Goal: Information Seeking & Learning: Learn about a topic

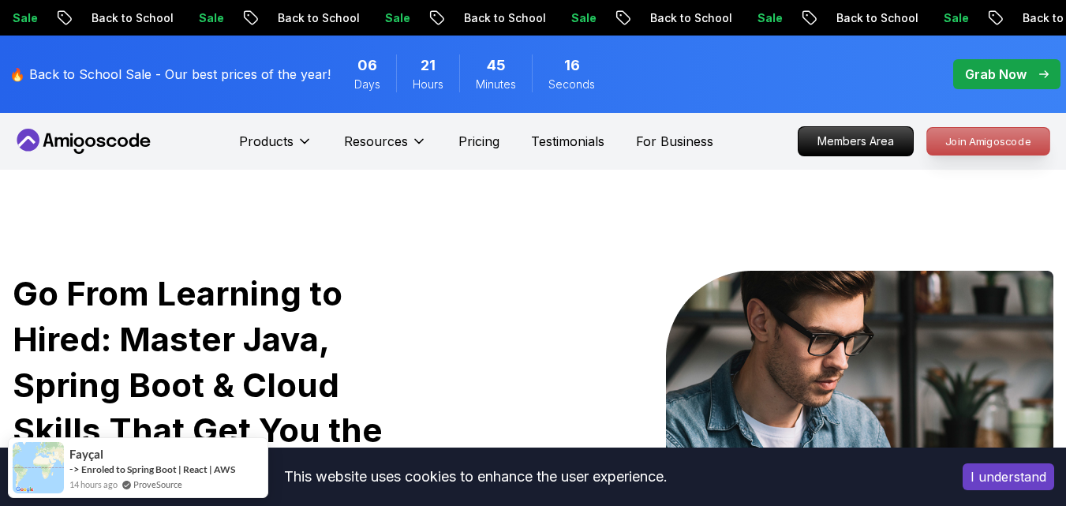
click at [976, 141] on p "Join Amigoscode" at bounding box center [989, 141] width 122 height 27
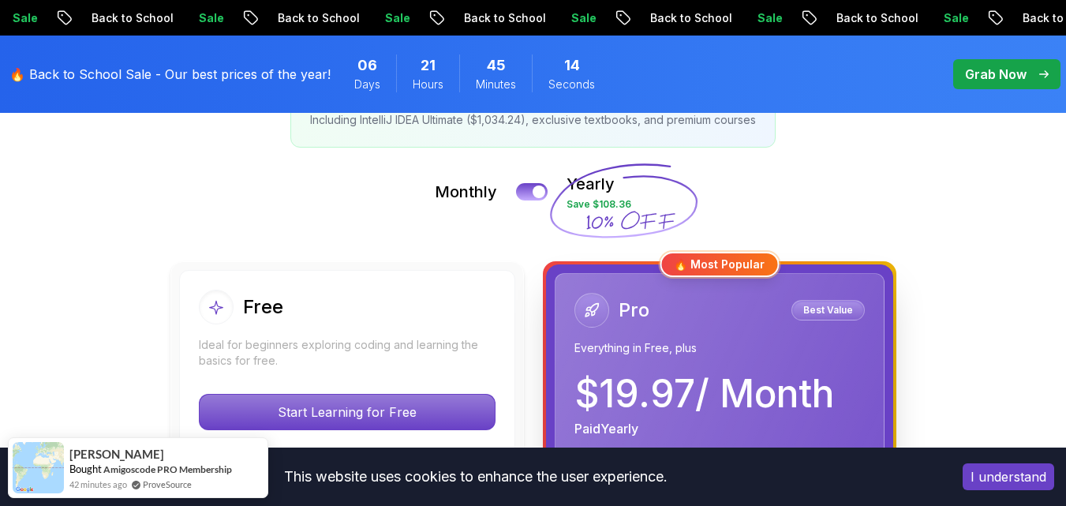
scroll to position [474, 0]
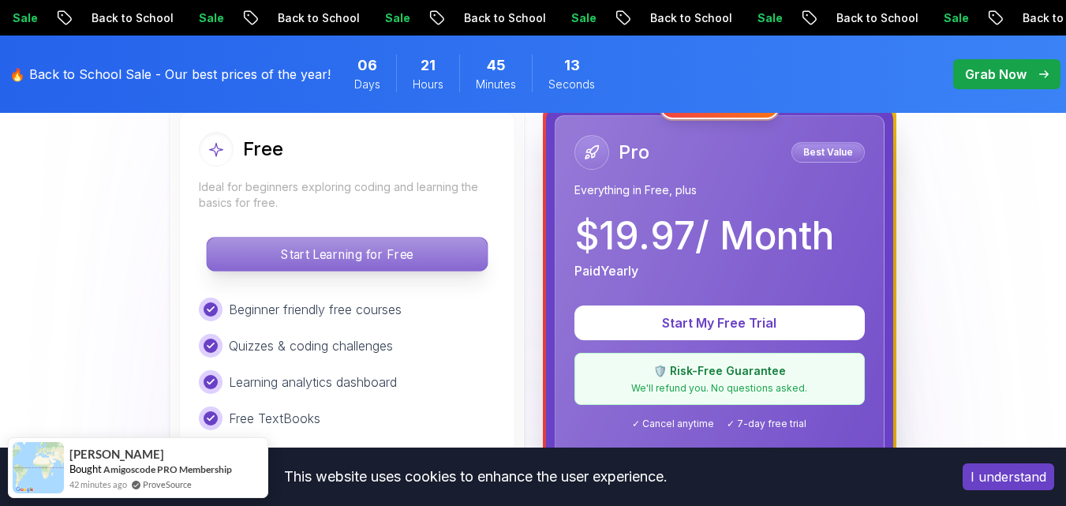
click at [366, 249] on p "Start Learning for Free" at bounding box center [347, 254] width 280 height 33
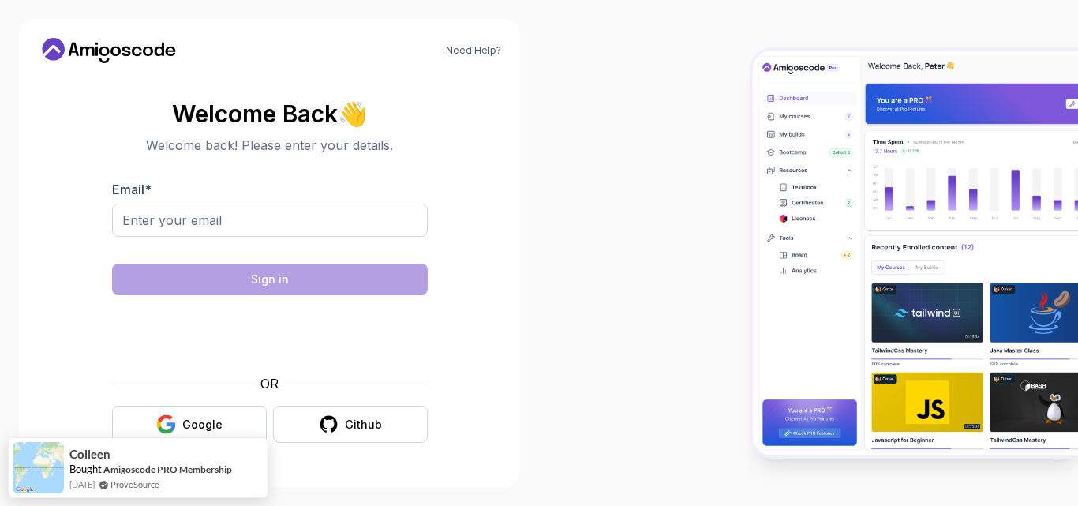
click at [216, 199] on div "Email *" at bounding box center [270, 217] width 316 height 74
click at [220, 222] on input "Email *" at bounding box center [270, 220] width 316 height 33
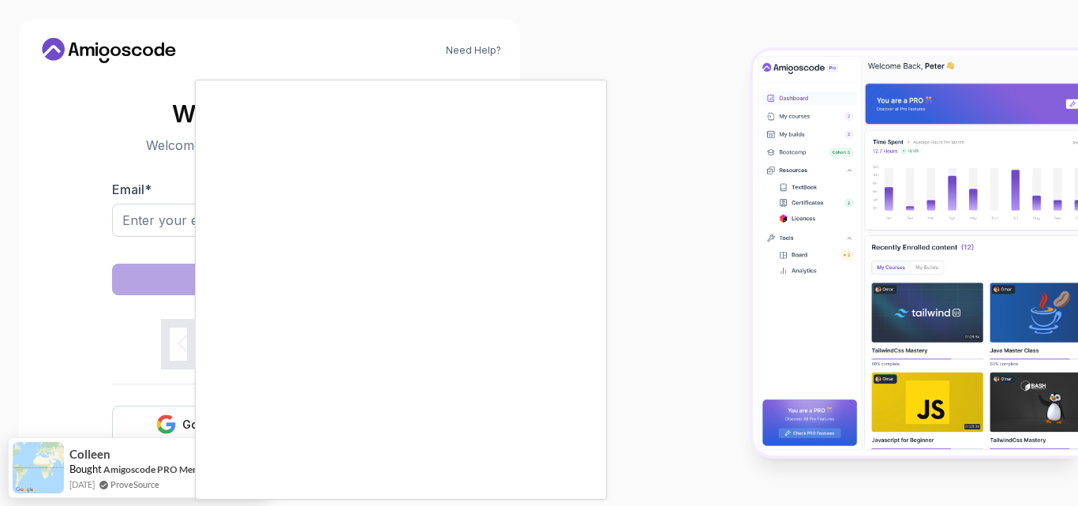
click at [181, 215] on div at bounding box center [539, 253] width 1078 height 506
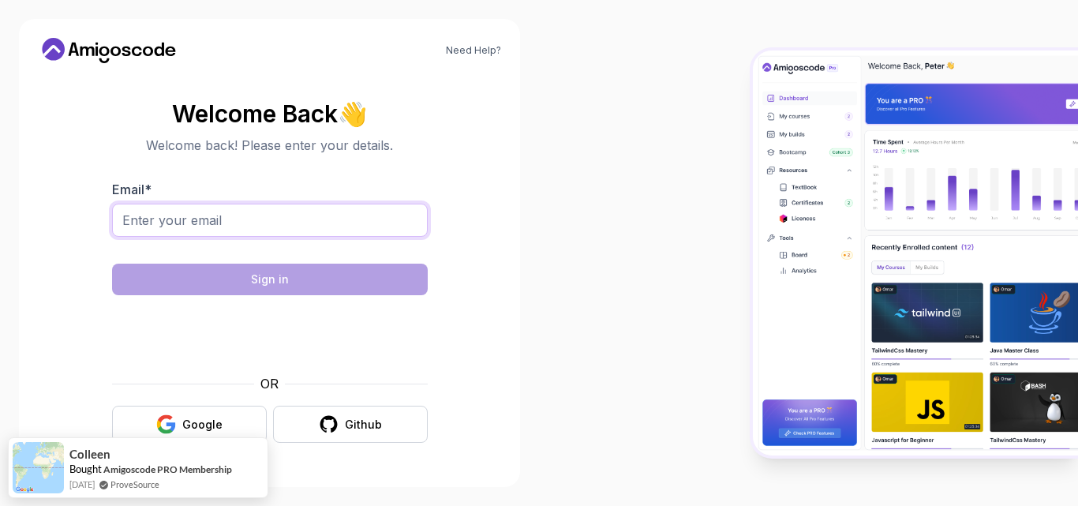
click at [240, 219] on input "Email *" at bounding box center [270, 220] width 316 height 33
click at [316, 226] on input "Email *" at bounding box center [270, 220] width 316 height 33
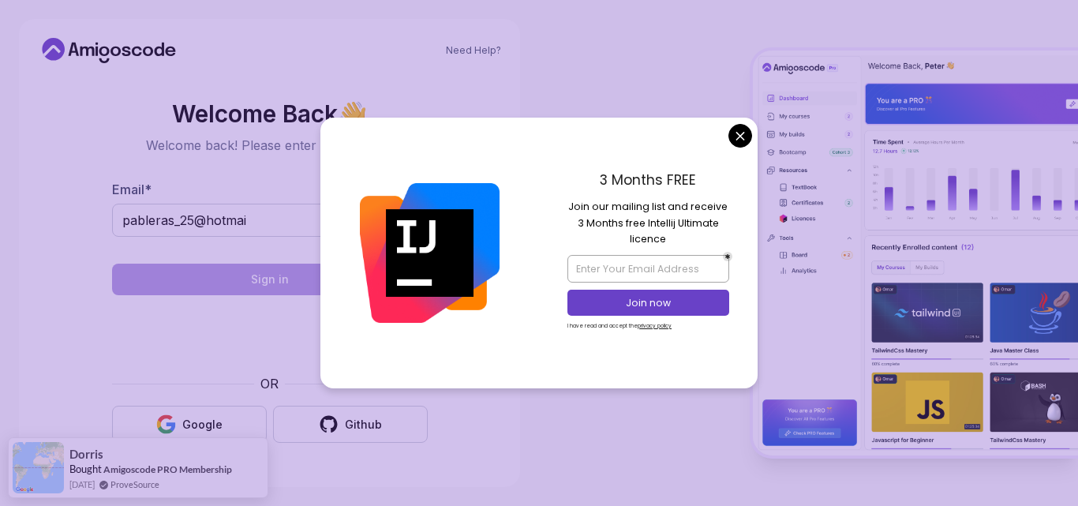
drag, startPoint x: 743, startPoint y: 133, endPoint x: 687, endPoint y: 143, distance: 56.8
click at [743, 133] on body "Need Help? Welcome Back 👋 Welcome back! Please enter your details. Email * pabl…" at bounding box center [539, 253] width 1078 height 506
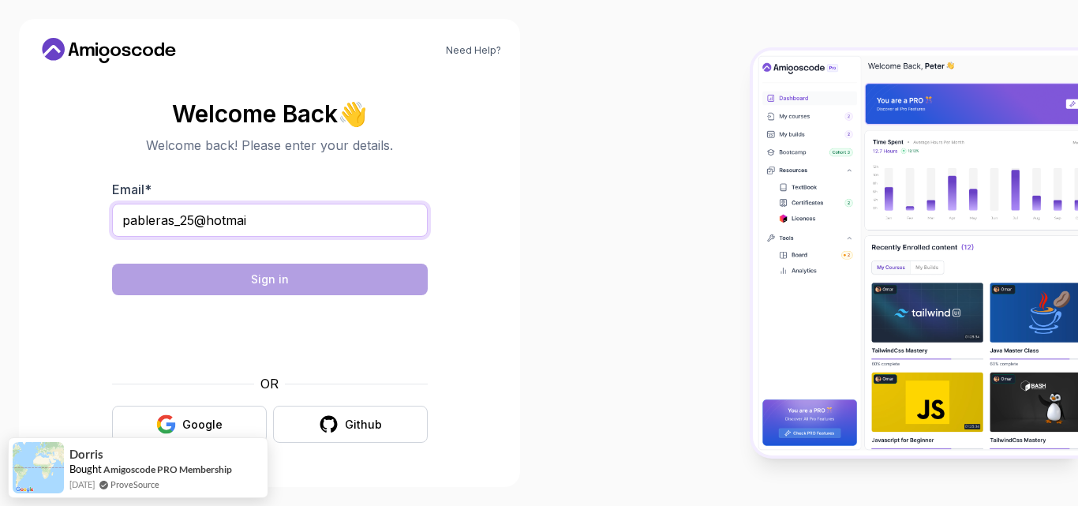
click at [299, 224] on input "pableras_25@hotmai" at bounding box center [270, 220] width 316 height 33
type input "[EMAIL_ADDRESS][DOMAIN_NAME]"
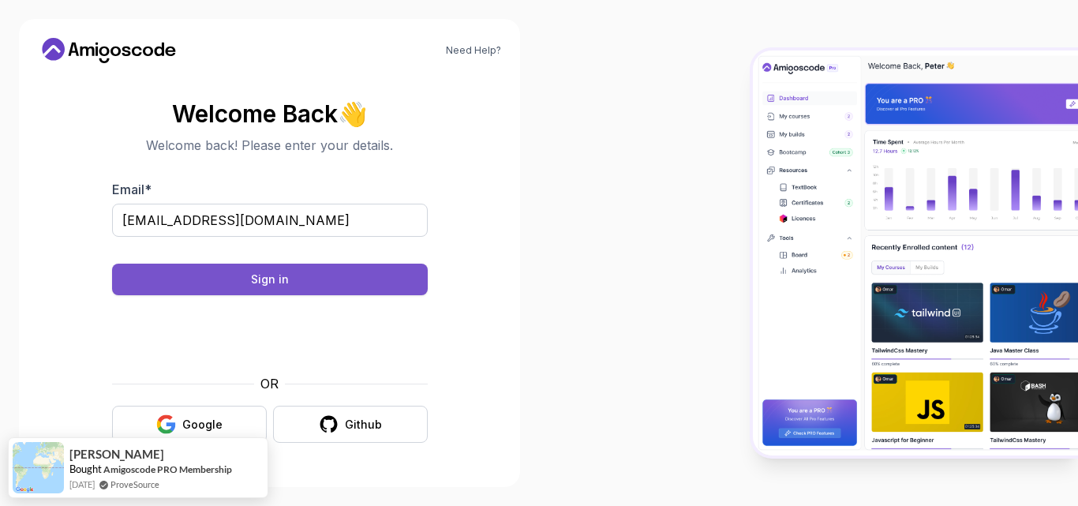
click at [297, 285] on button "Sign in" at bounding box center [270, 280] width 316 height 32
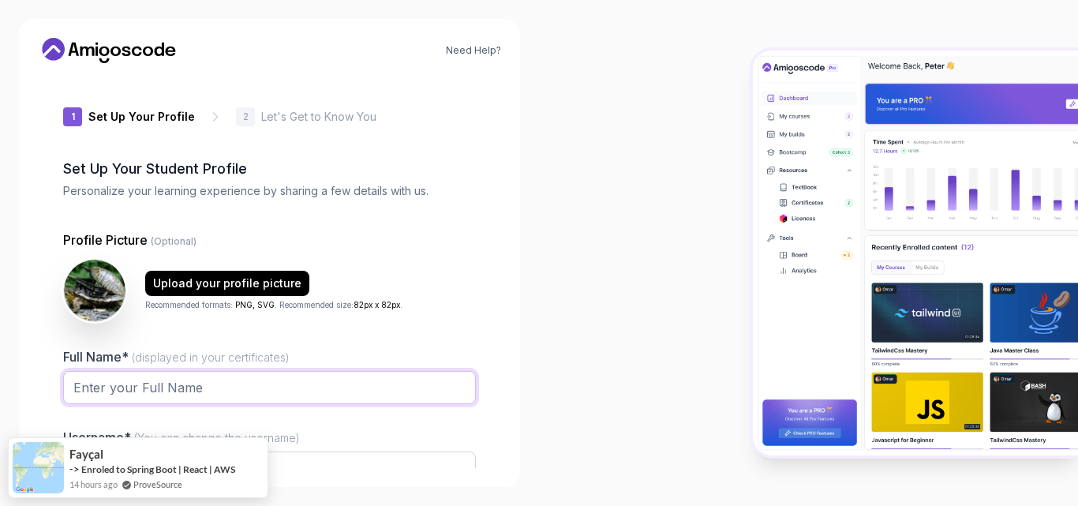
click at [184, 392] on input "Full Name* (displayed in your certificates)" at bounding box center [269, 387] width 413 height 33
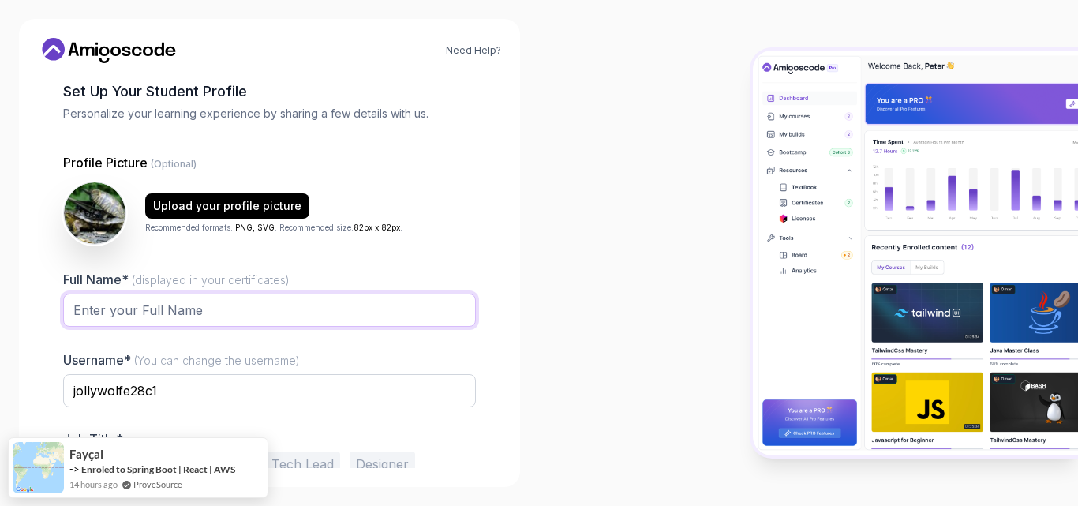
scroll to position [152, 0]
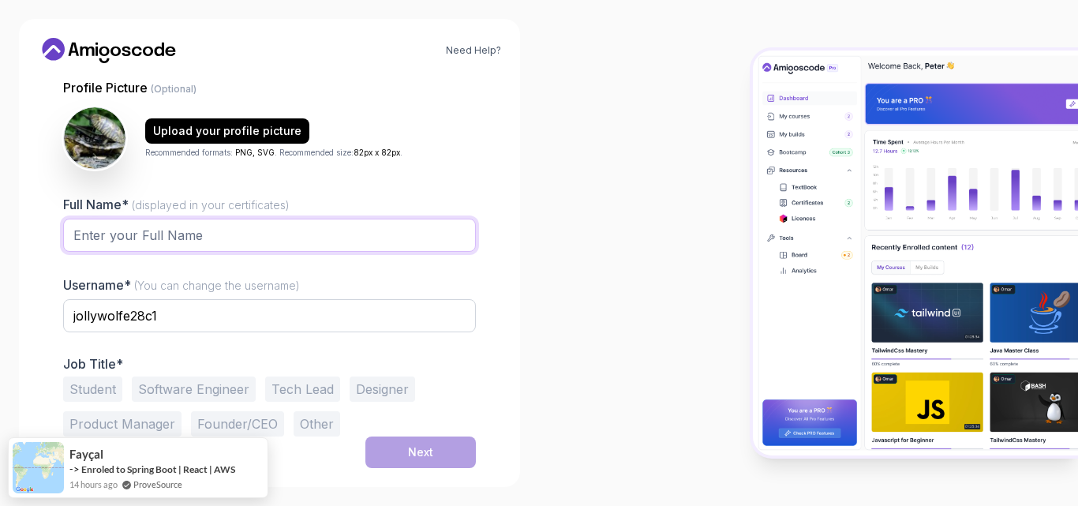
click at [212, 234] on input "Full Name* (displayed in your certificates)" at bounding box center [269, 235] width 413 height 33
type input "P"
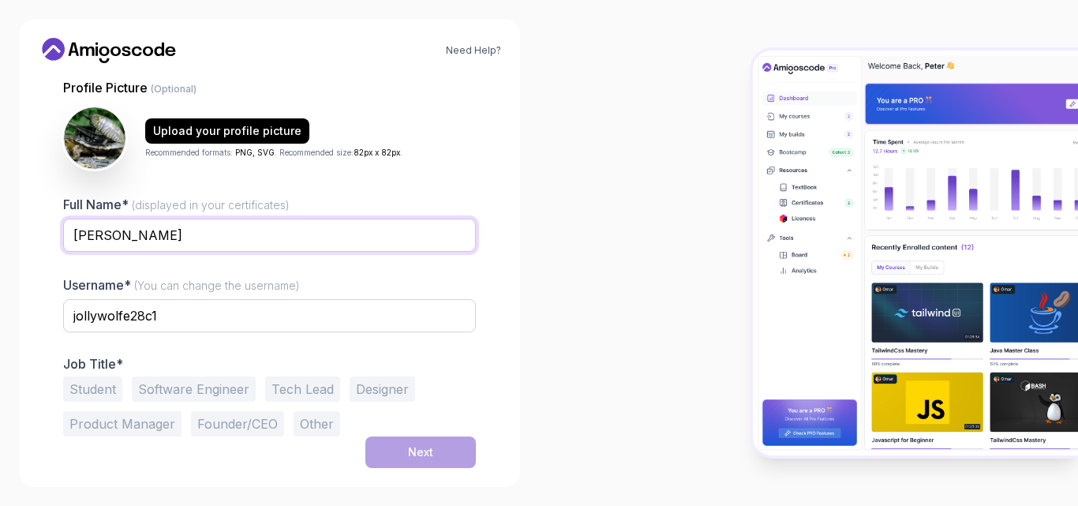
type input "Pablo Santiago"
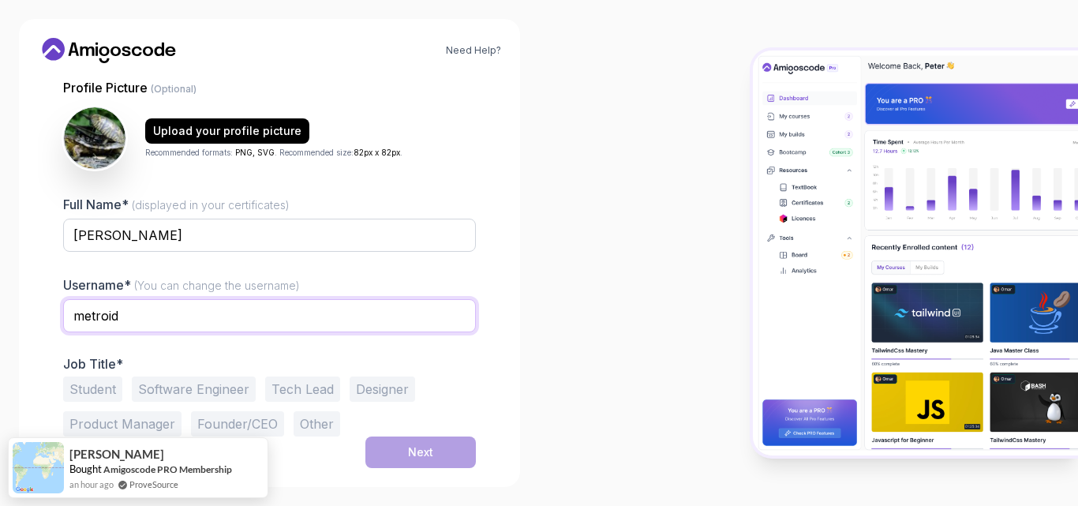
type input "metroid"
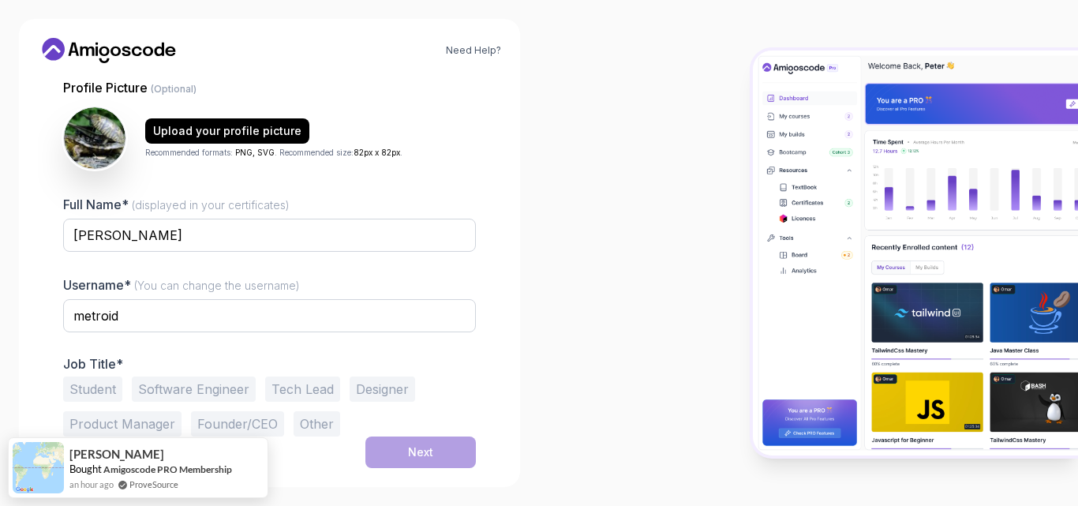
click at [77, 388] on button "Student" at bounding box center [92, 389] width 59 height 25
click at [448, 449] on button "Next" at bounding box center [420, 453] width 111 height 32
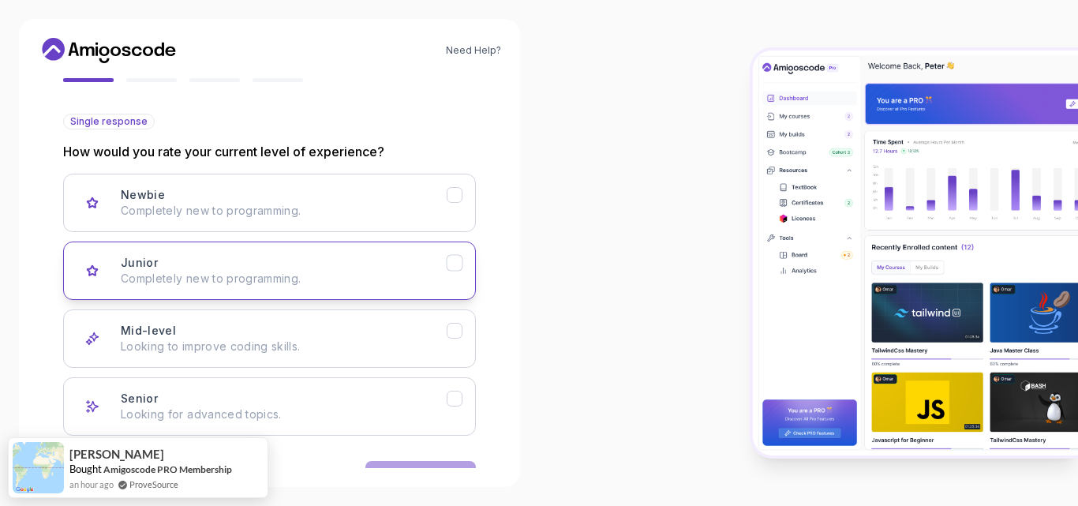
click at [135, 278] on p "Completely new to programming." at bounding box center [284, 279] width 326 height 16
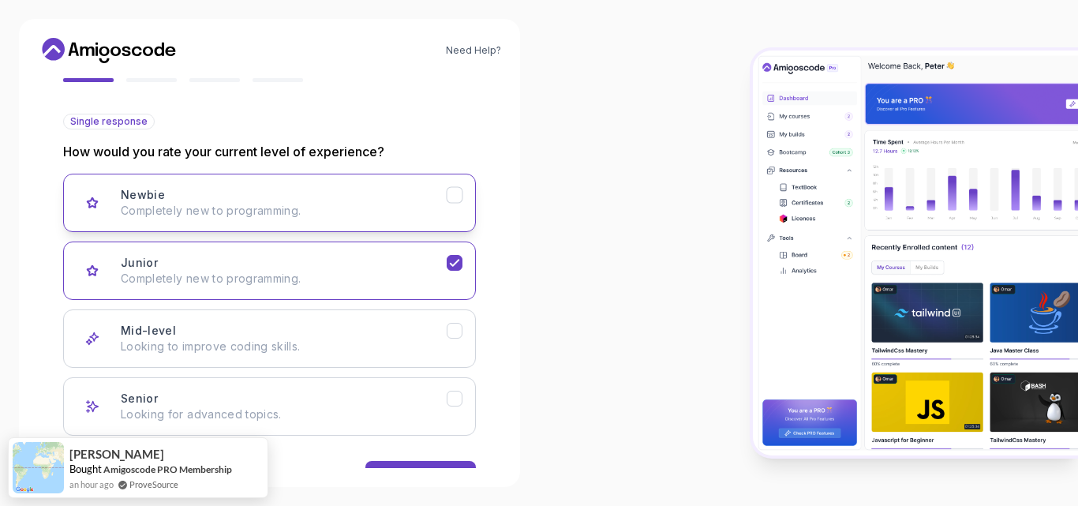
click at [274, 184] on button "Newbie Completely new to programming." at bounding box center [269, 203] width 413 height 58
click at [182, 255] on button "Junior Completely new to programming." at bounding box center [269, 271] width 413 height 58
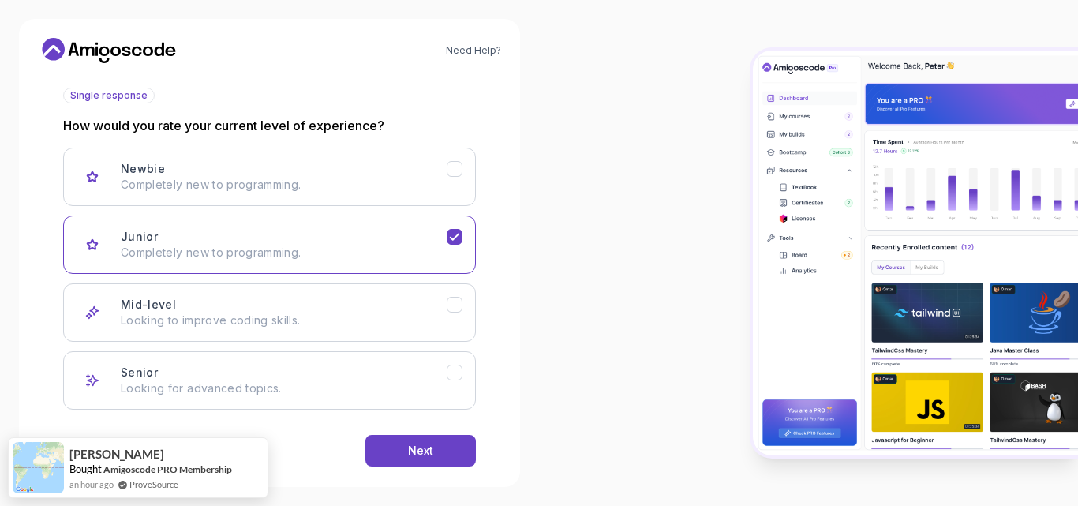
scroll to position [202, 0]
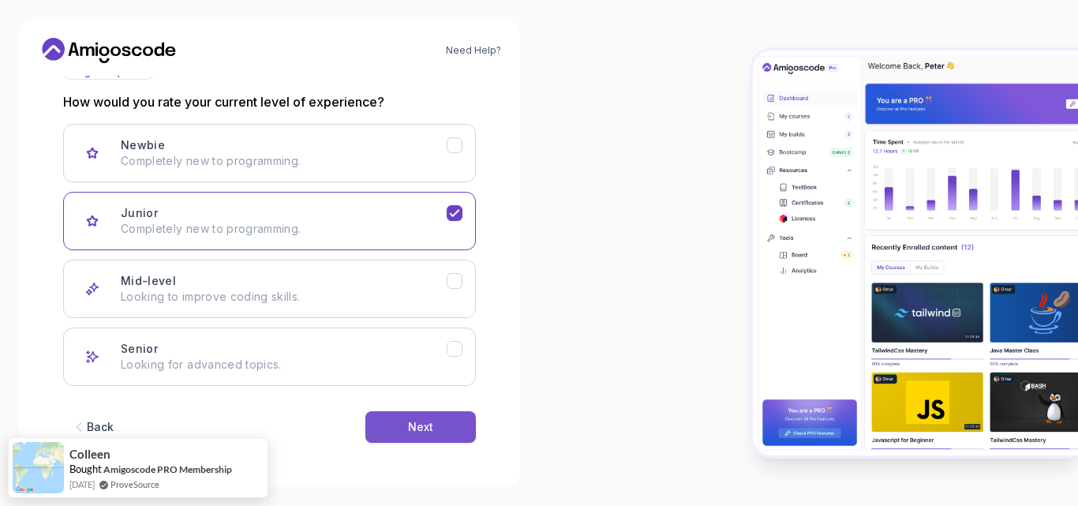
click at [435, 435] on button "Next" at bounding box center [420, 427] width 111 height 32
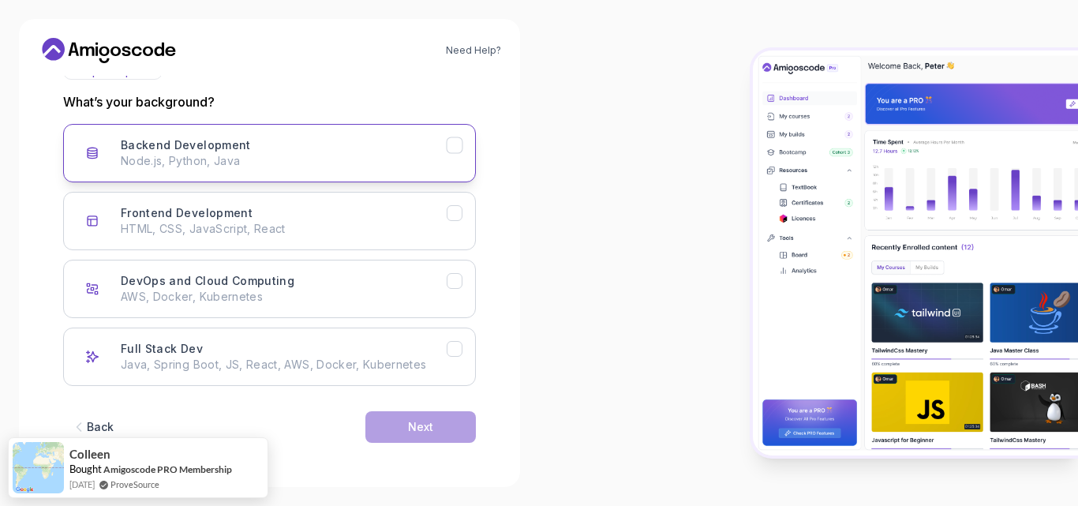
click at [459, 155] on button "Backend Development Node.js, Python, Java" at bounding box center [269, 153] width 413 height 58
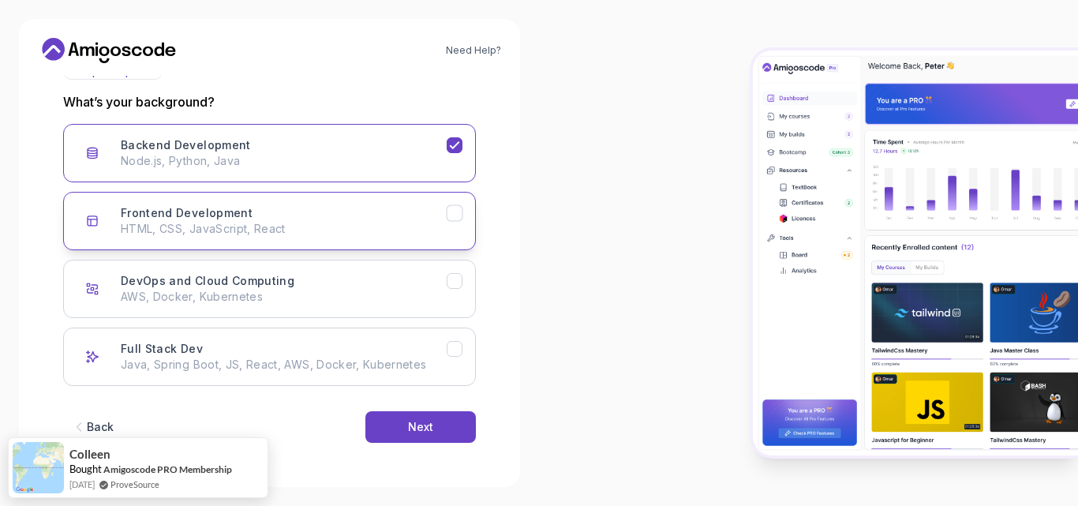
click at [445, 223] on p "HTML, CSS, JavaScript, React" at bounding box center [284, 229] width 326 height 16
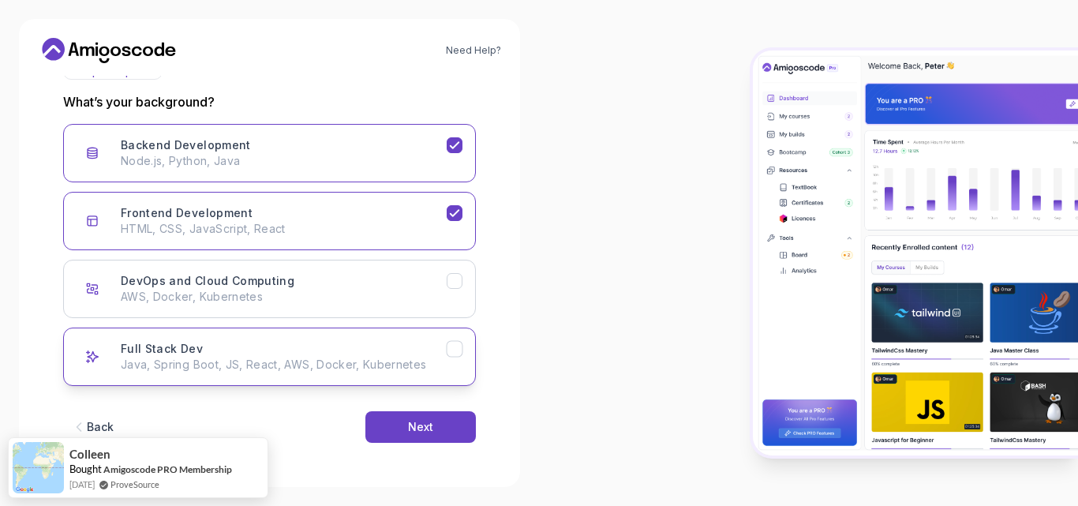
click at [452, 353] on icon "Full Stack Dev" at bounding box center [455, 349] width 15 height 15
click at [439, 426] on button "Next" at bounding box center [420, 427] width 111 height 32
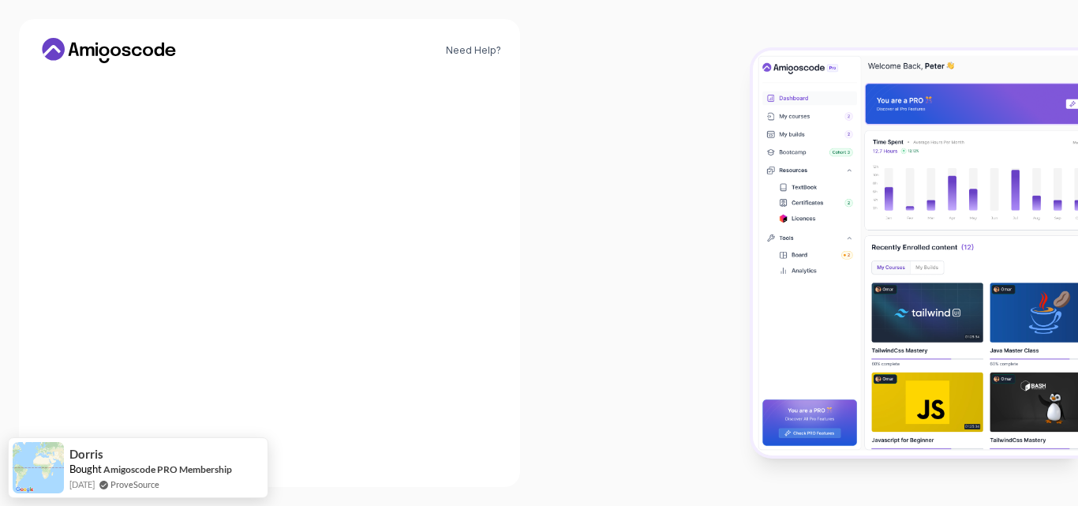
scroll to position [183, 0]
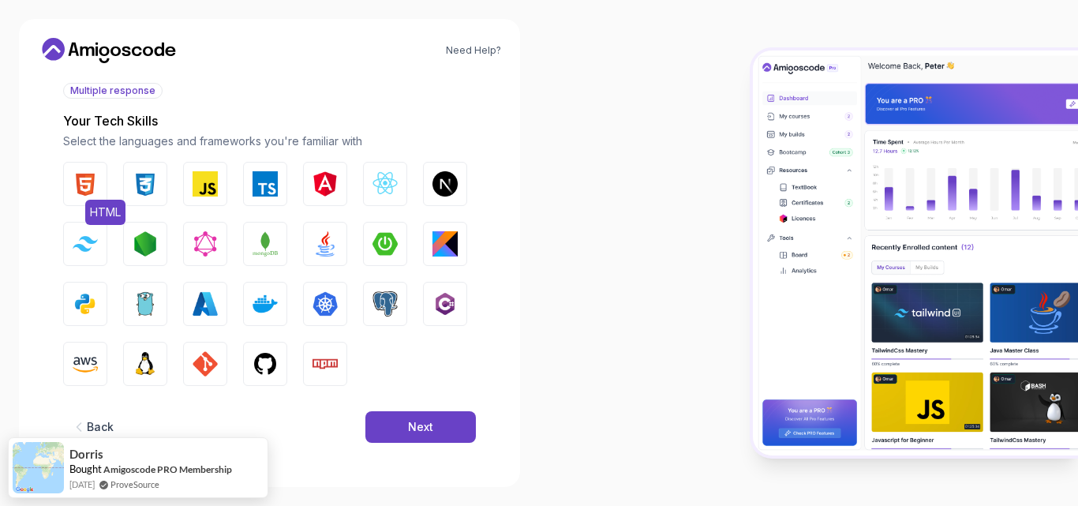
click at [89, 182] on img "button" at bounding box center [85, 183] width 25 height 25
click at [155, 182] on img "button" at bounding box center [145, 183] width 25 height 25
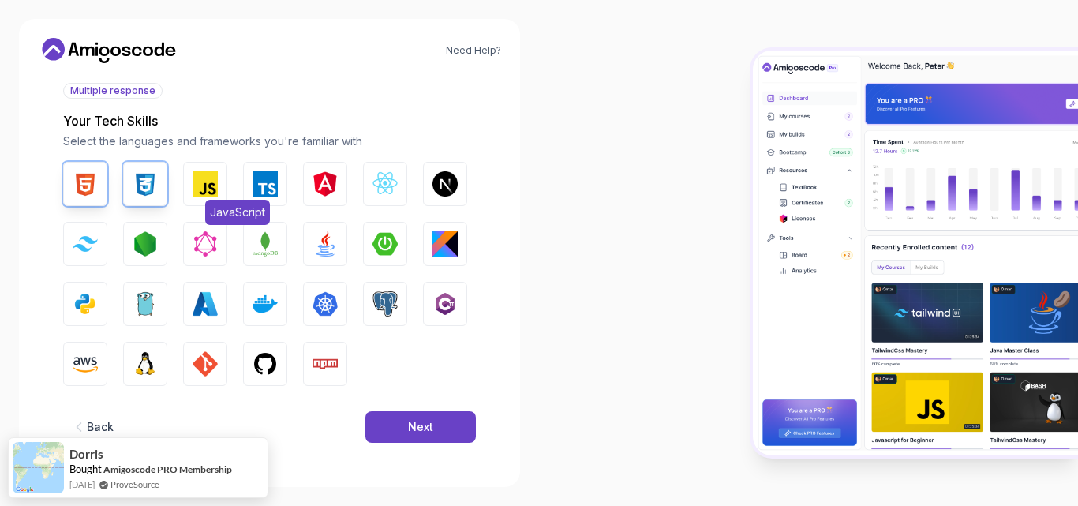
click at [186, 181] on button "JavaScript" at bounding box center [205, 184] width 44 height 44
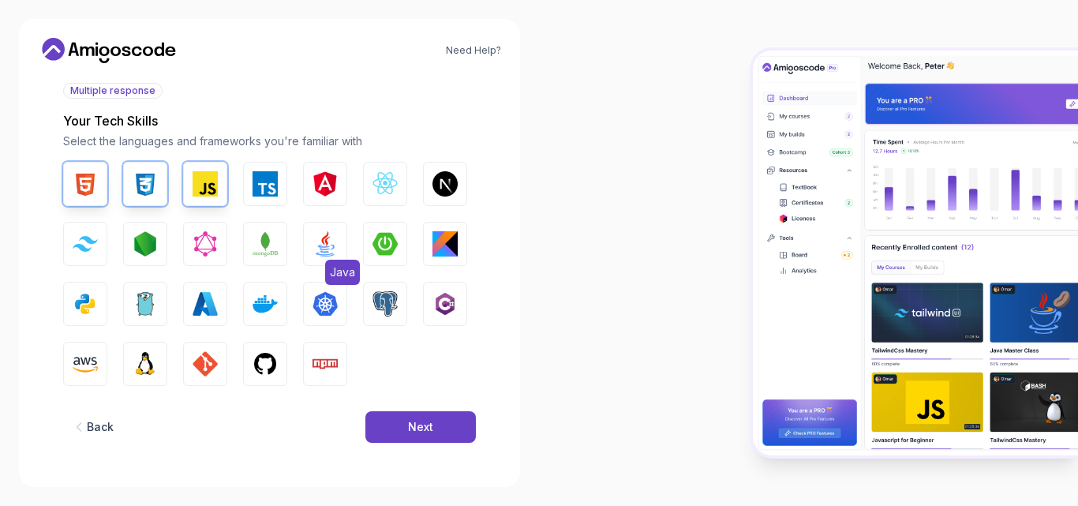
click at [320, 243] on img "button" at bounding box center [325, 243] width 25 height 25
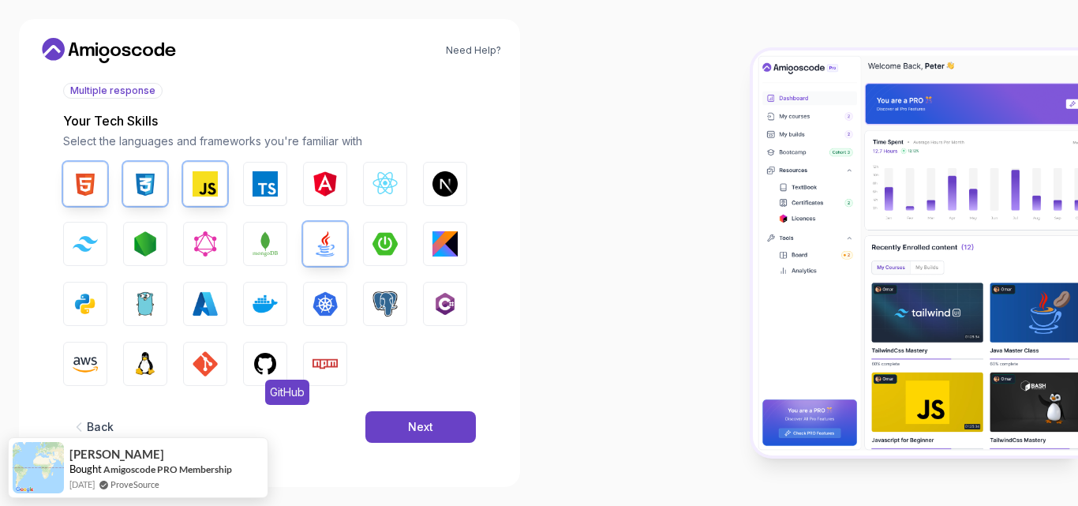
click at [257, 370] on img "button" at bounding box center [265, 363] width 25 height 25
click at [197, 369] on img "button" at bounding box center [205, 363] width 25 height 25
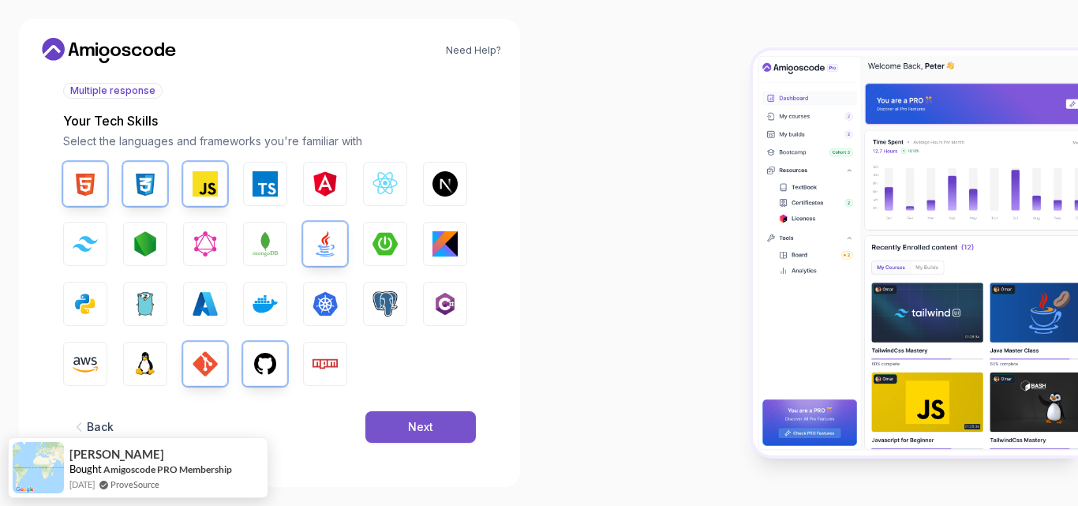
click at [431, 442] on button "Next" at bounding box center [420, 427] width 111 height 32
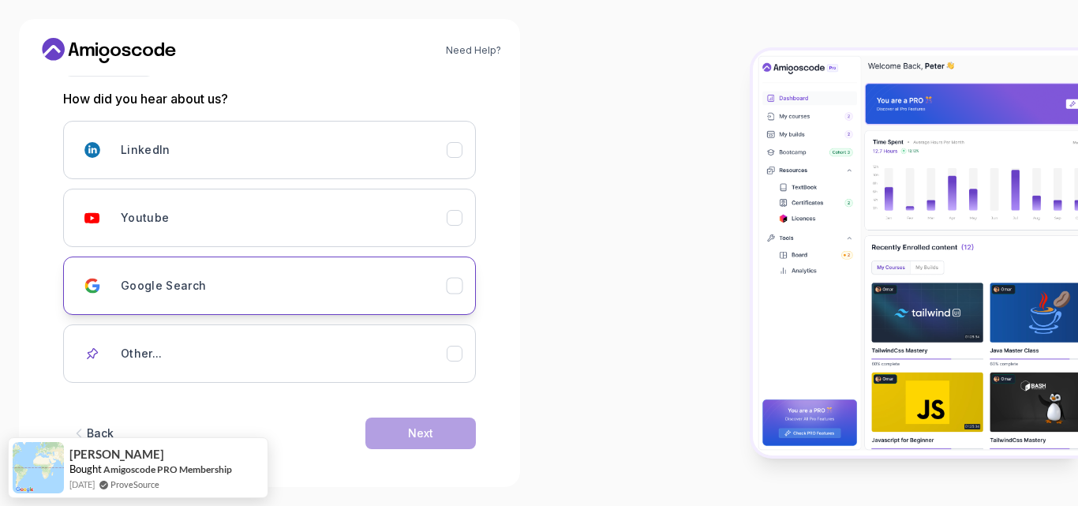
scroll to position [212, 0]
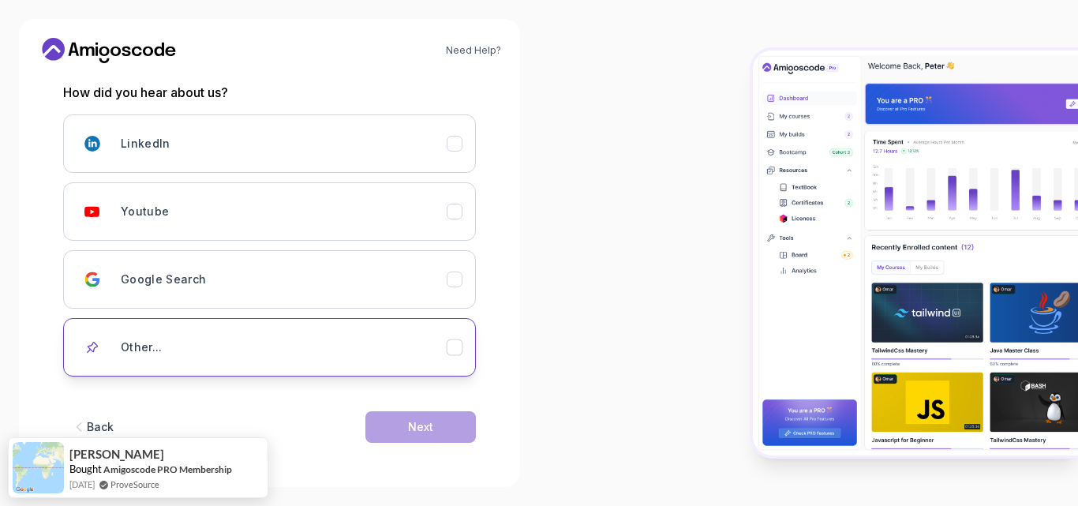
drag, startPoint x: 353, startPoint y: 354, endPoint x: 395, endPoint y: 368, distance: 44.2
click at [354, 354] on div "Other..." at bounding box center [284, 348] width 326 height 32
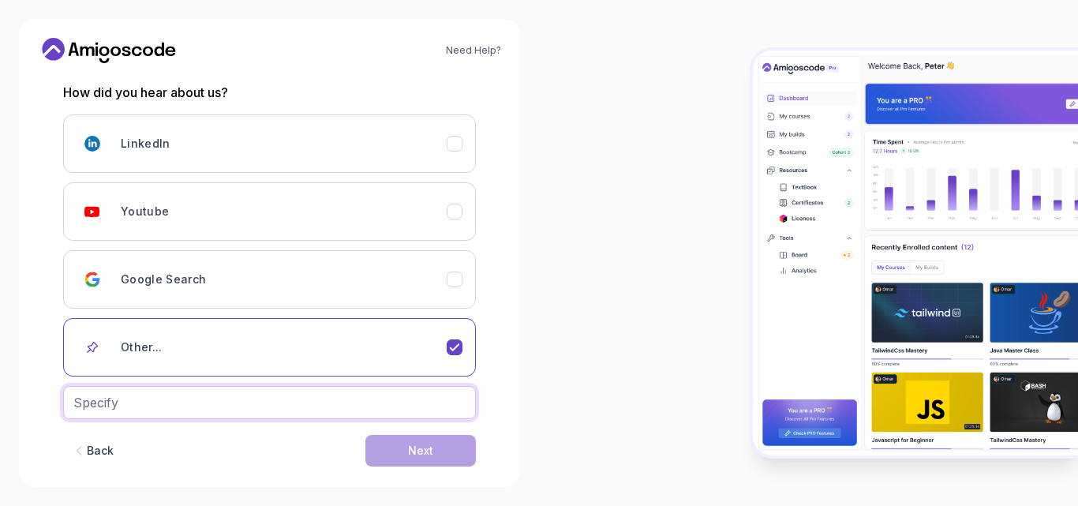
click at [270, 415] on input "text" at bounding box center [269, 402] width 413 height 33
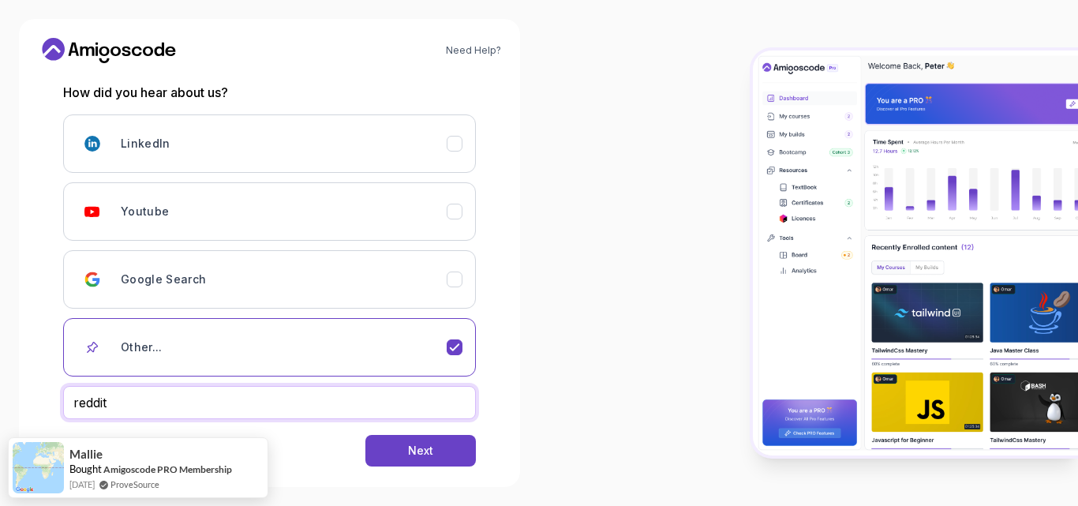
type input "reddit"
click at [365, 435] on button "Next" at bounding box center [420, 451] width 111 height 32
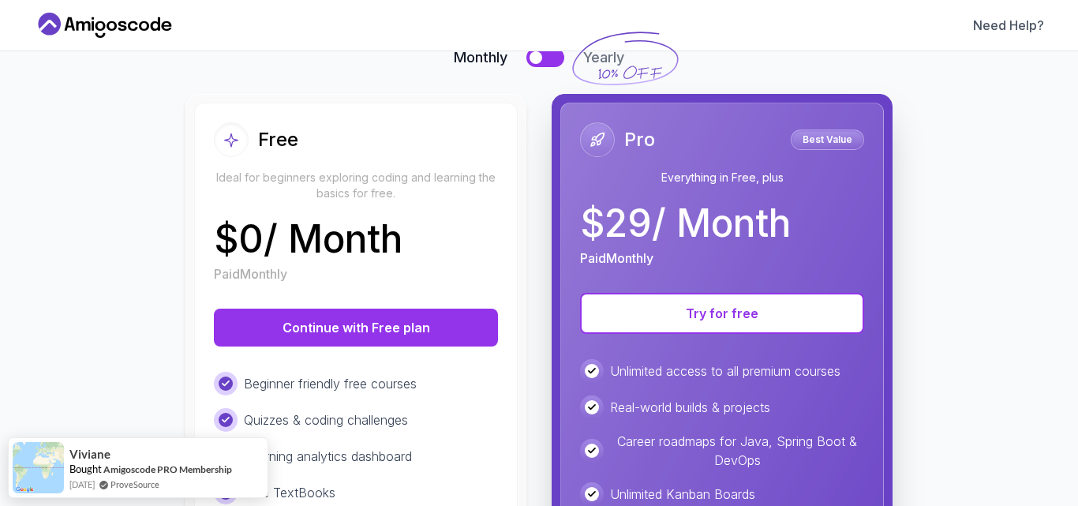
scroll to position [316, 0]
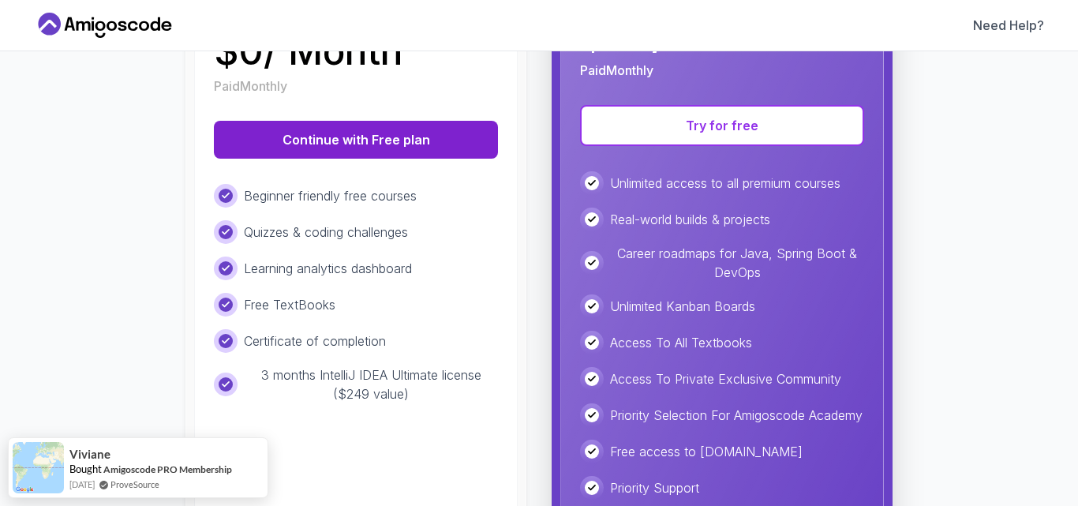
click at [298, 138] on button "Continue with Free plan" at bounding box center [356, 140] width 284 height 38
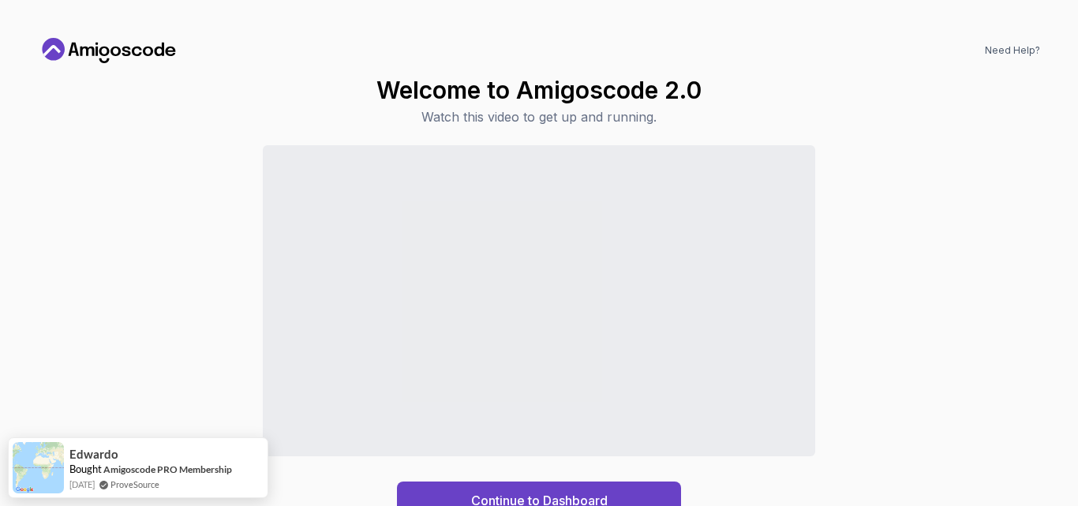
click at [871, 376] on div "Continue to Dashboard" at bounding box center [539, 332] width 1003 height 374
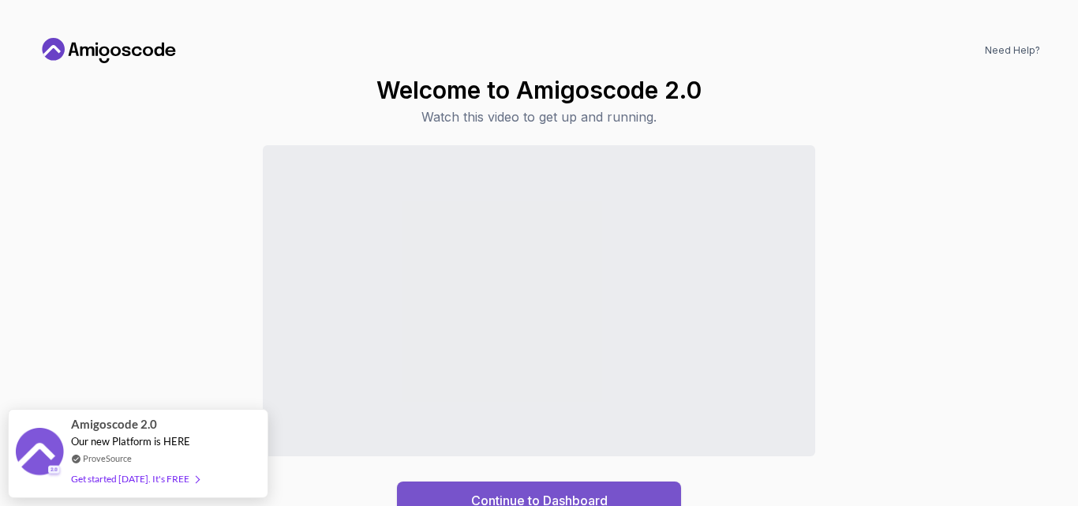
click at [568, 493] on div "Continue to Dashboard" at bounding box center [539, 500] width 137 height 19
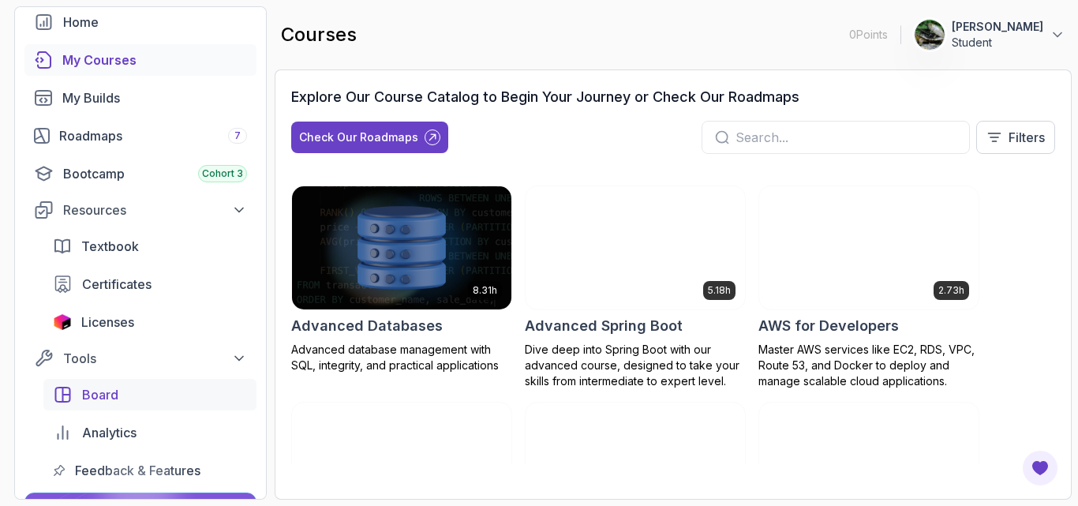
scroll to position [158, 0]
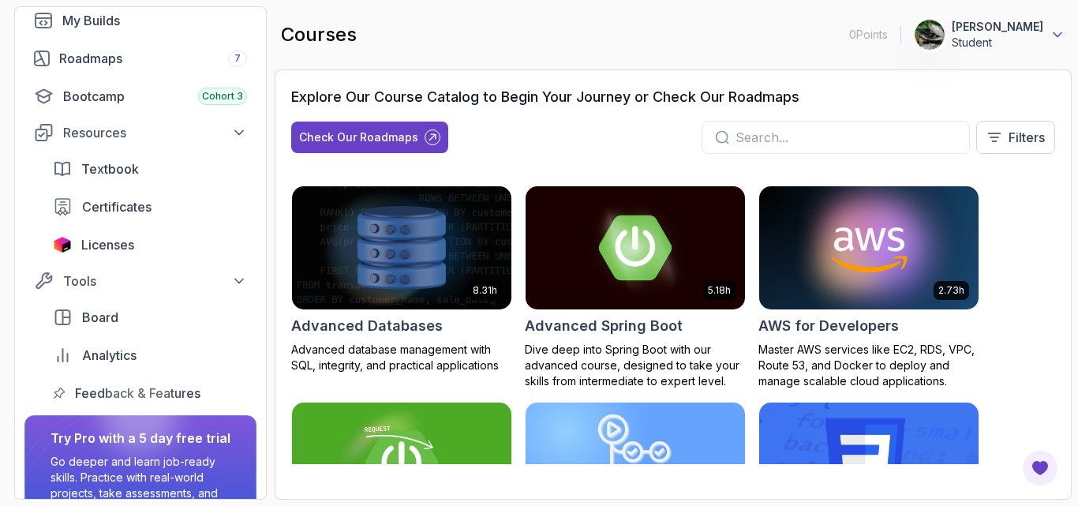
click at [1059, 32] on icon at bounding box center [1058, 35] width 16 height 16
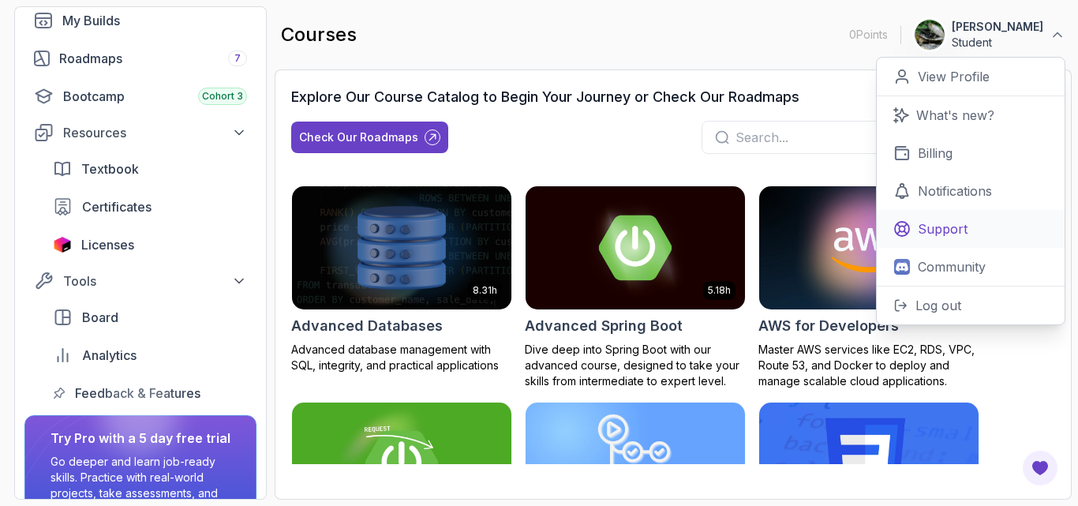
click at [950, 225] on p "Support" at bounding box center [943, 228] width 50 height 19
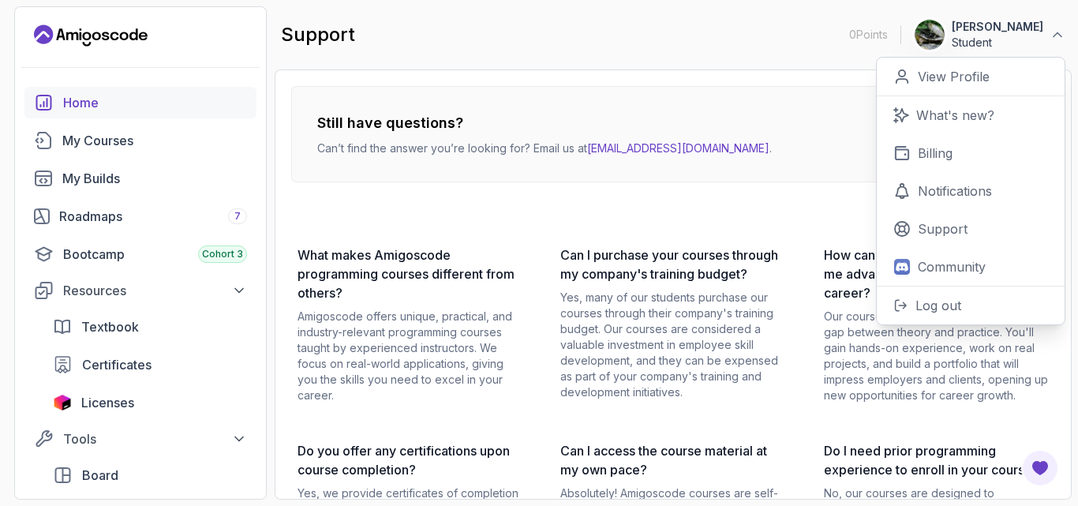
click at [75, 101] on div "Home" at bounding box center [155, 102] width 184 height 19
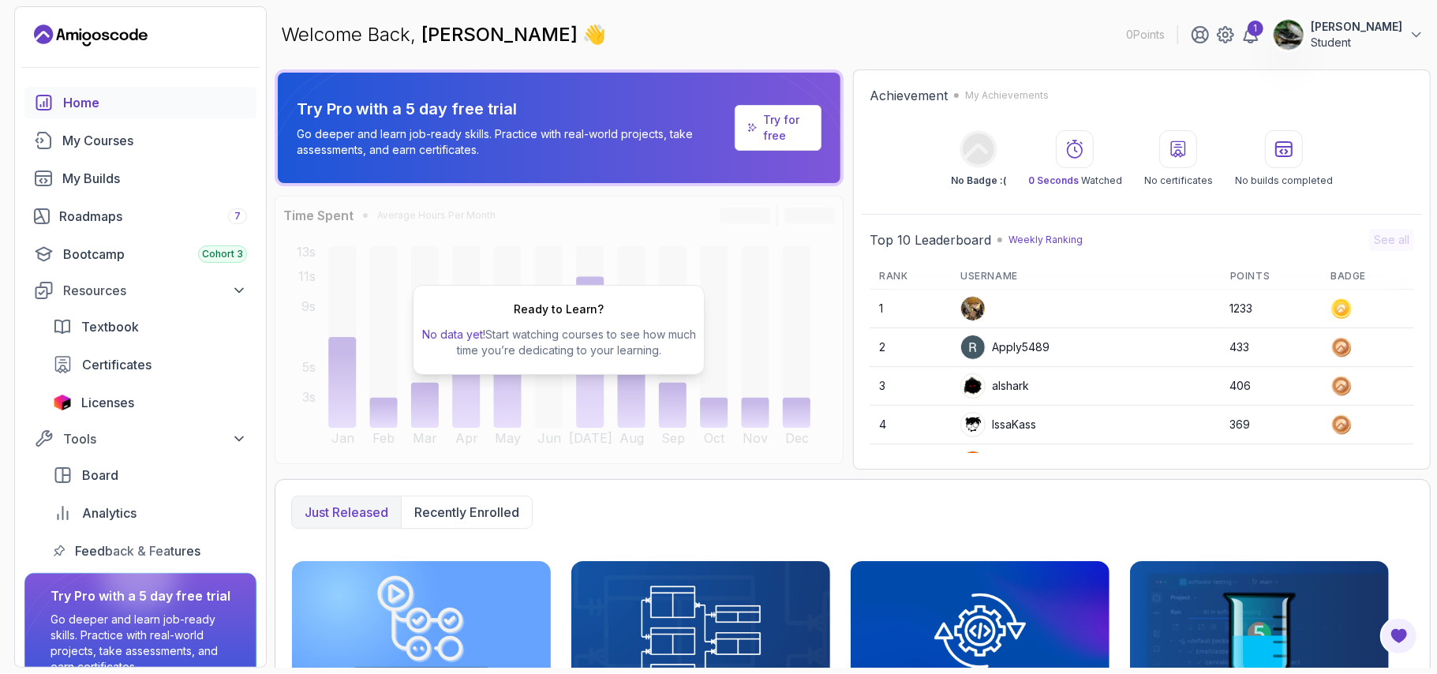
click at [105, 96] on div "Home" at bounding box center [155, 102] width 184 height 19
click at [77, 99] on div "Home" at bounding box center [155, 102] width 184 height 19
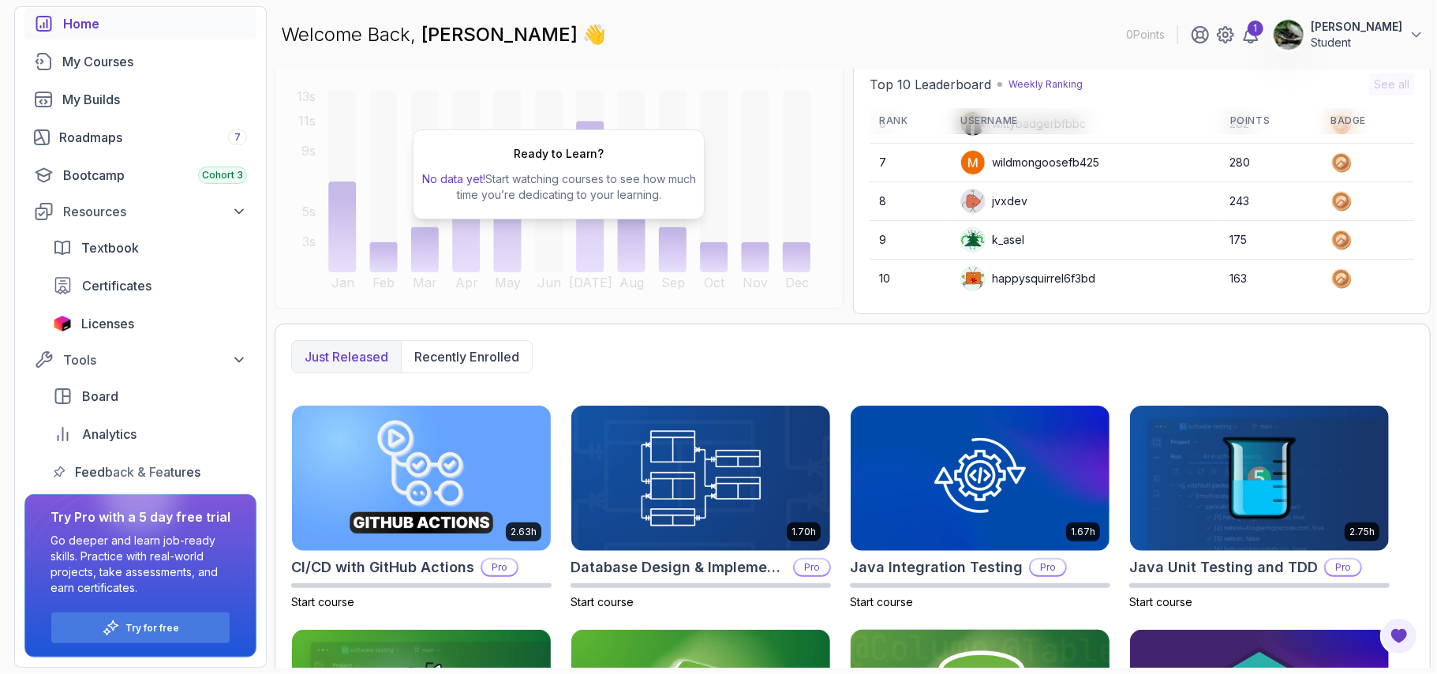
scroll to position [339, 0]
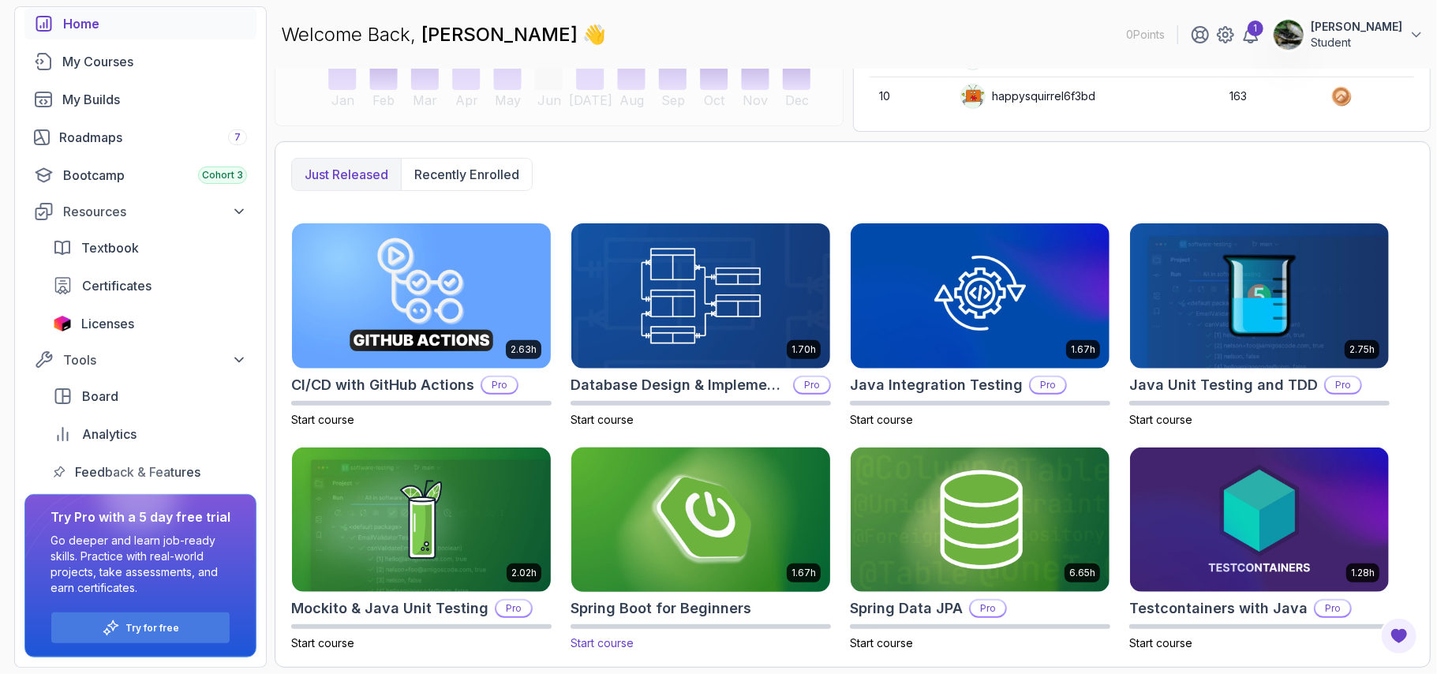
click at [676, 505] on img at bounding box center [701, 520] width 272 height 152
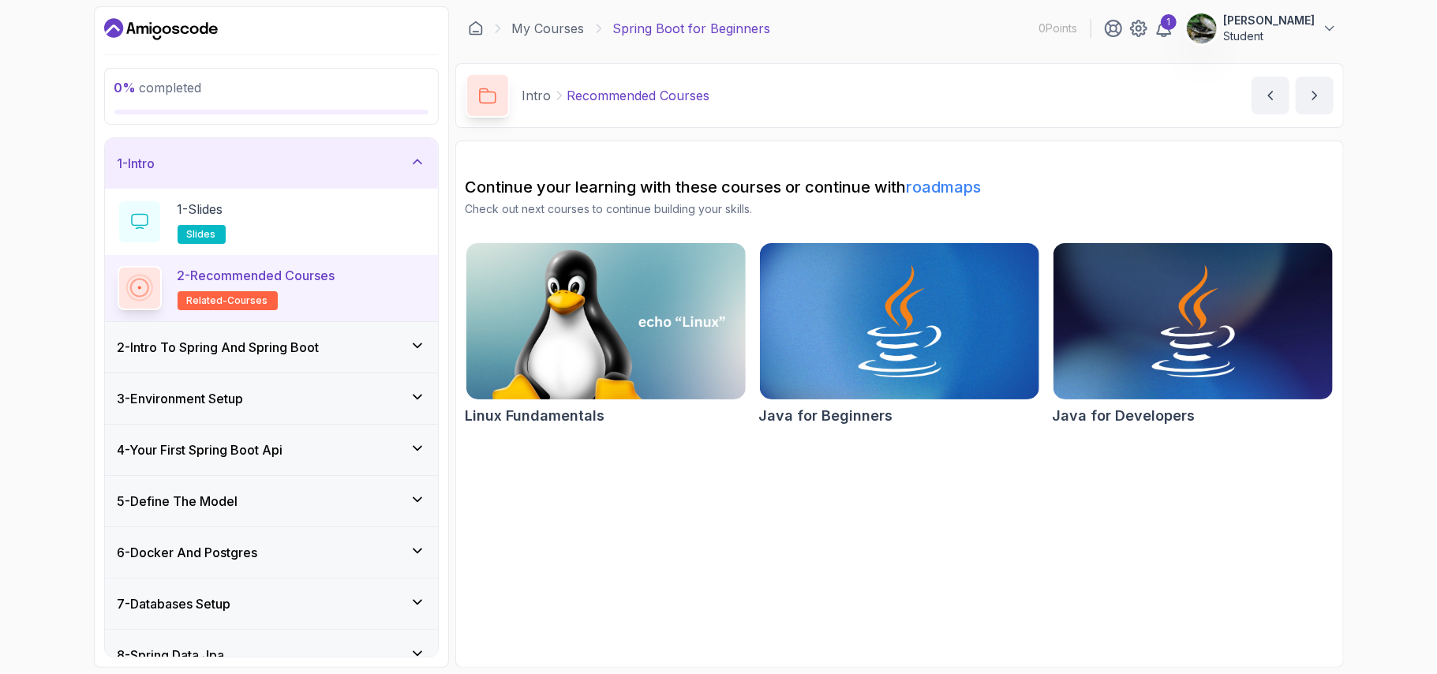
click at [242, 285] on h2 "2 - Recommended Courses related-courses" at bounding box center [257, 288] width 158 height 44
click at [246, 298] on span "related-courses" at bounding box center [227, 300] width 81 height 13
click at [117, 286] on div "2 - Recommended Courses related-courses" at bounding box center [271, 288] width 333 height 66
click at [137, 284] on icon at bounding box center [139, 288] width 19 height 19
click at [230, 292] on p "related-courses" at bounding box center [228, 300] width 100 height 19
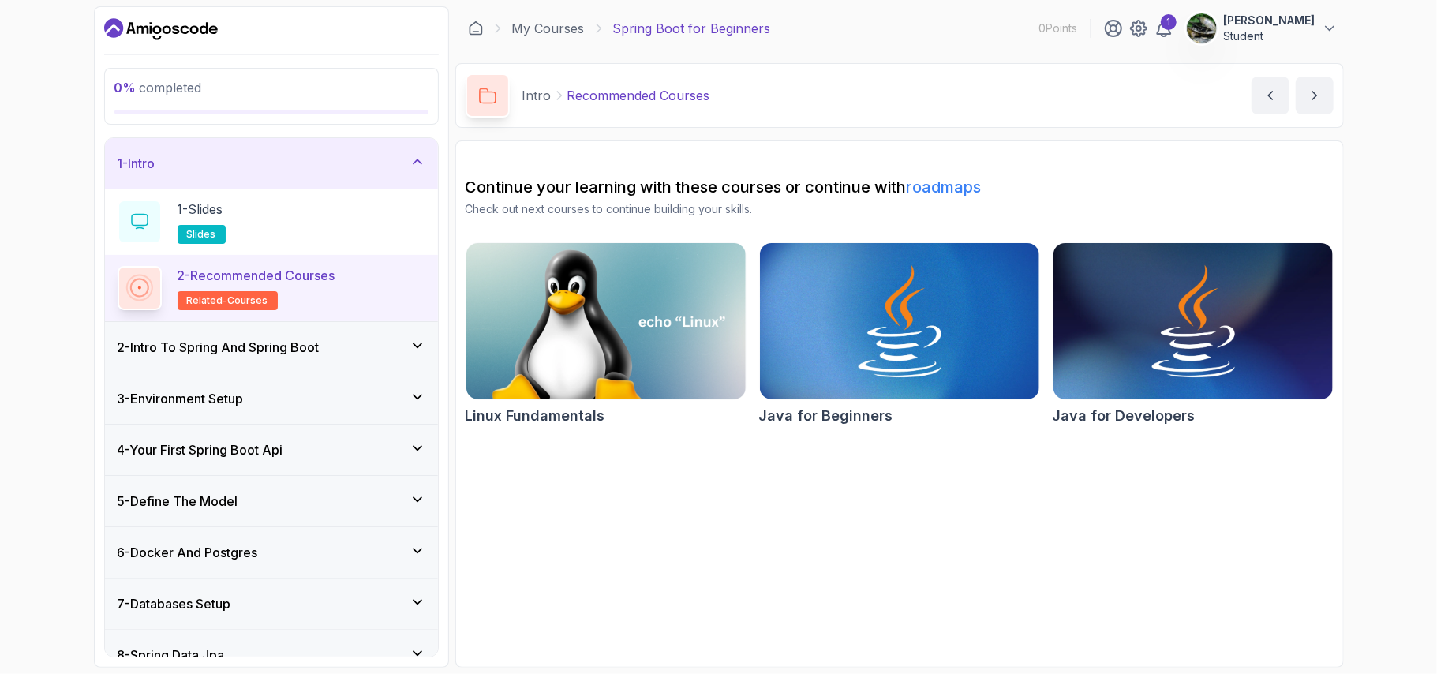
click at [226, 305] on span "related-courses" at bounding box center [227, 300] width 81 height 13
click at [1078, 96] on button "next content" at bounding box center [1315, 96] width 38 height 38
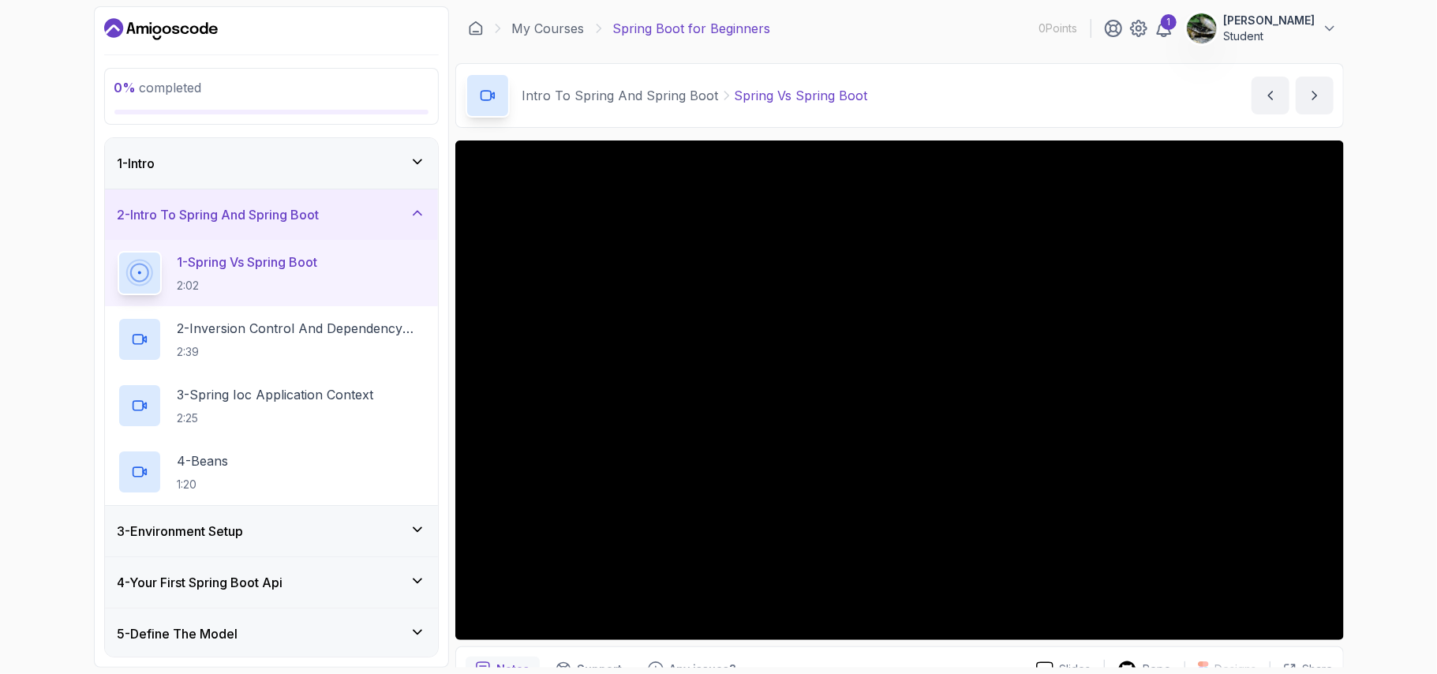
click at [290, 259] on p "1 - Spring Vs Spring Boot" at bounding box center [248, 262] width 141 height 19
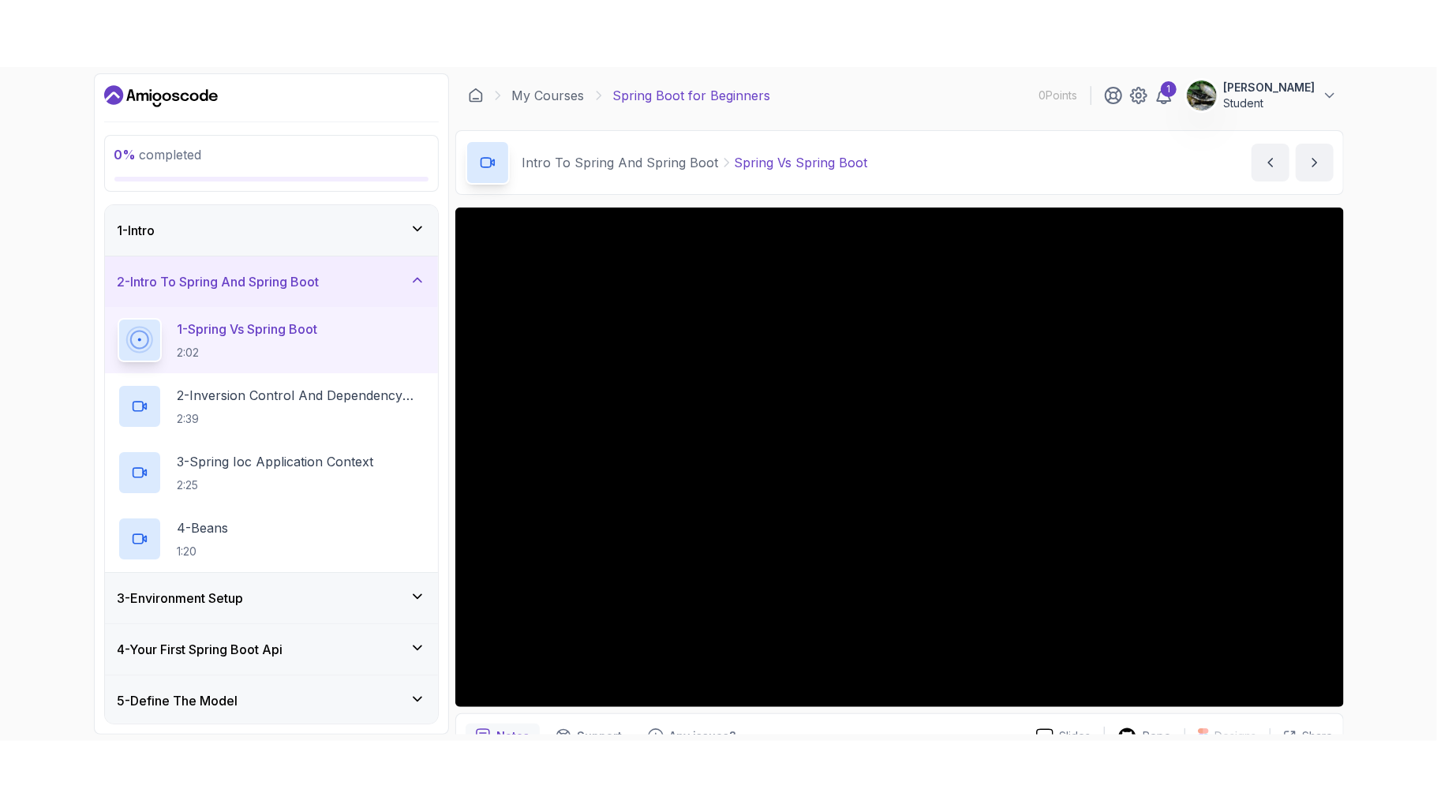
scroll to position [83, 0]
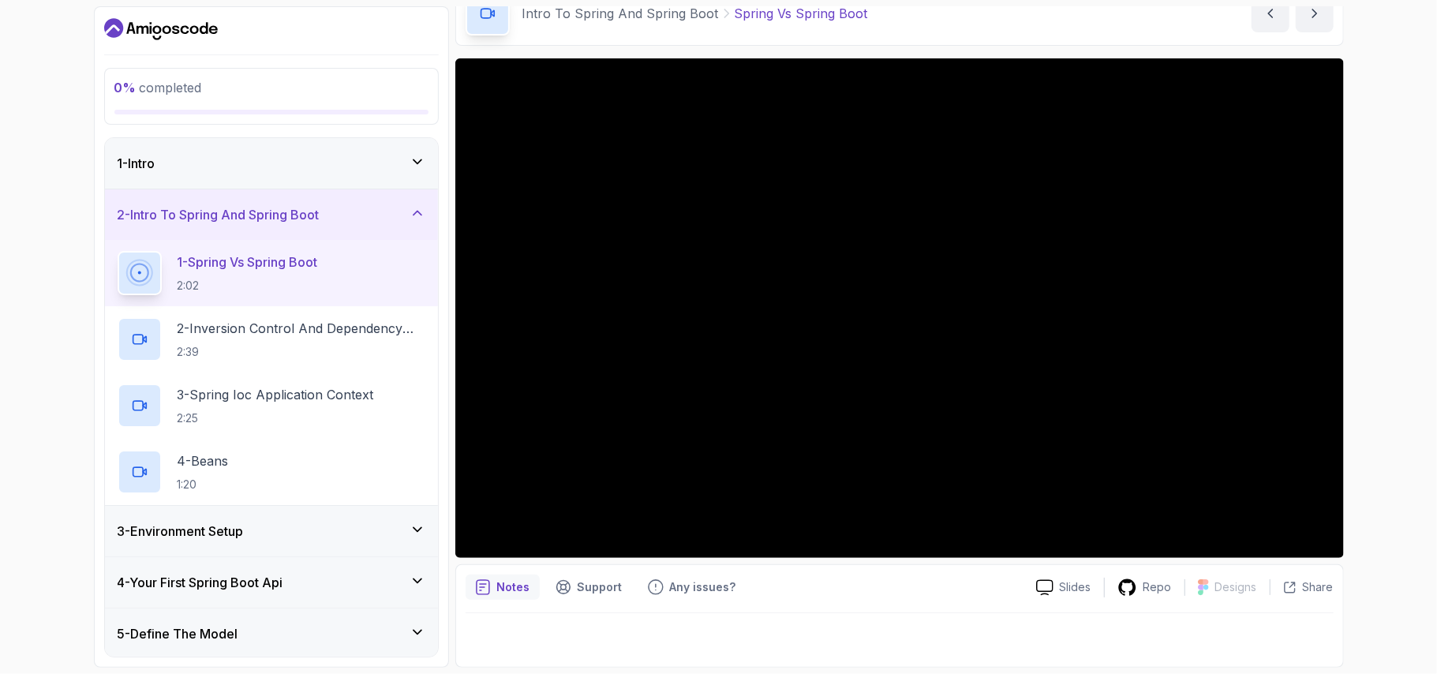
click at [1078, 265] on section "0 % completed 1 - Intro 2 - Intro To Spring And Spring Boot 1 - Spring Vs Sprin…" at bounding box center [719, 337] width 1263 height 674
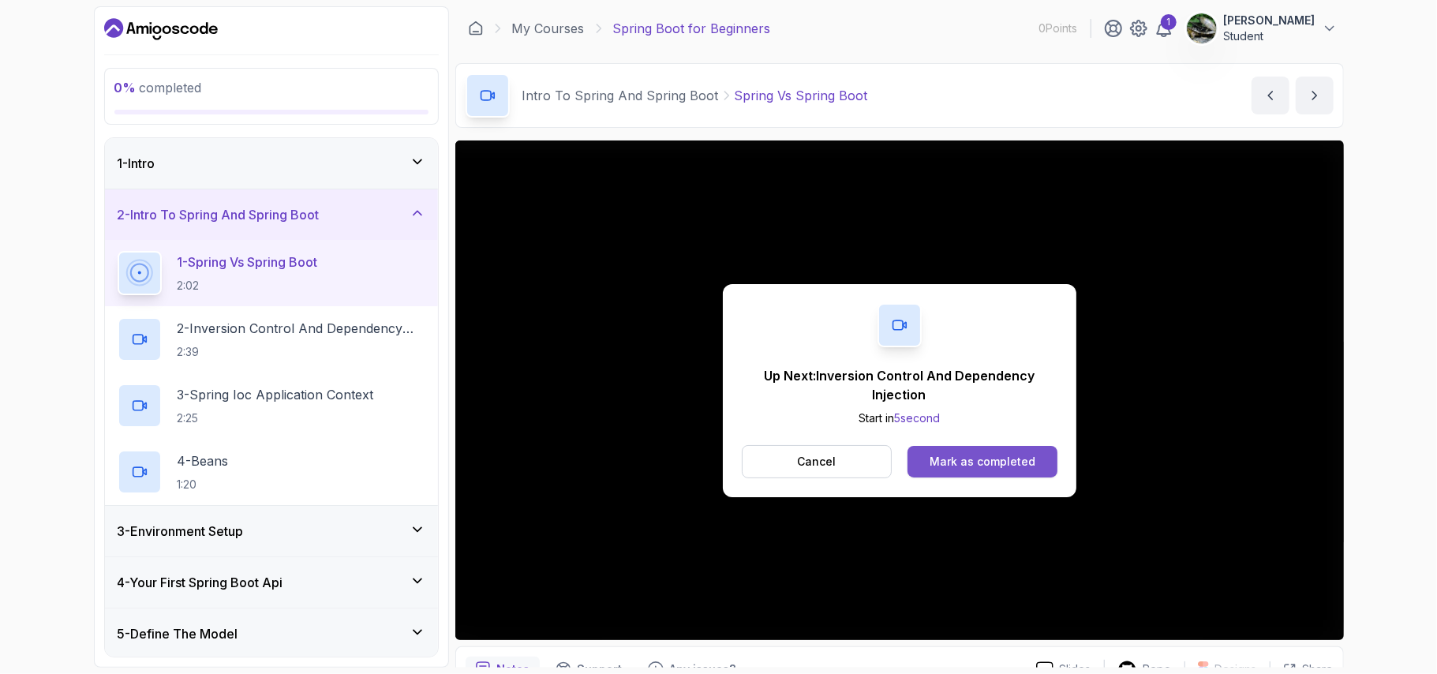
click at [982, 459] on div "Mark as completed" at bounding box center [983, 462] width 106 height 16
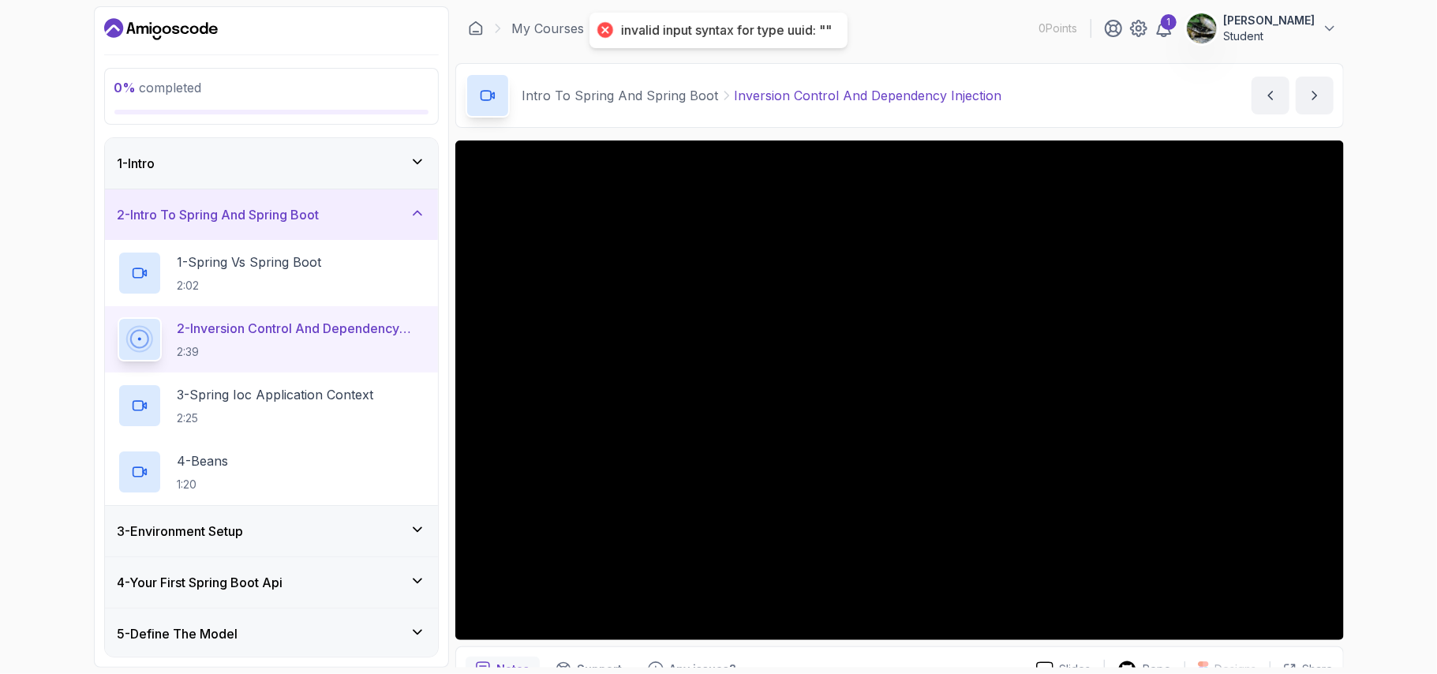
click at [294, 325] on p "2 - Inversion Control And Dependency Injection" at bounding box center [302, 328] width 248 height 19
